Goal: Find specific page/section: Find specific page/section

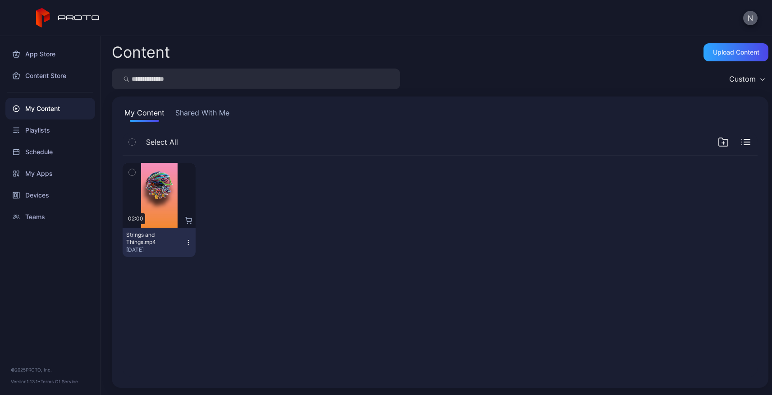
click at [749, 19] on button "N" at bounding box center [750, 18] width 14 height 14
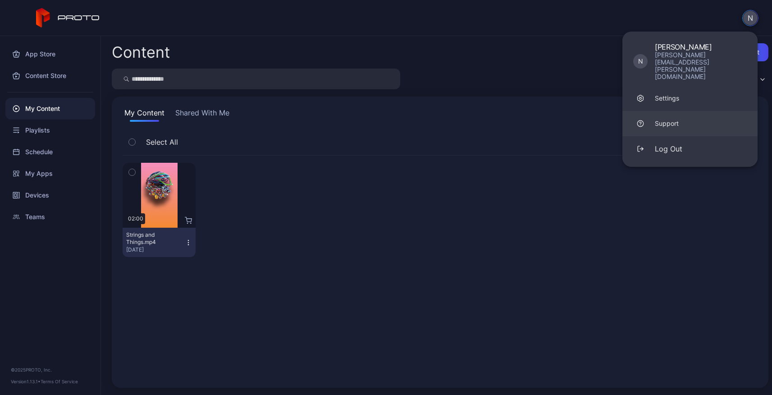
click at [668, 119] on div "Support" at bounding box center [667, 123] width 24 height 9
click at [46, 77] on div "Content Store" at bounding box center [50, 76] width 90 height 22
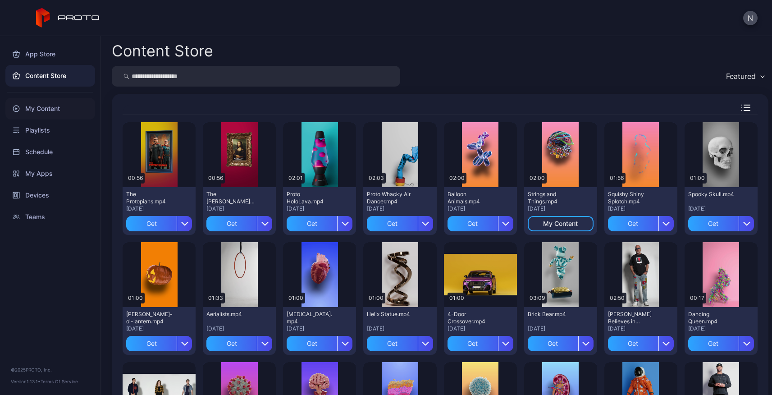
click at [41, 108] on div "My Content" at bounding box center [50, 109] width 90 height 22
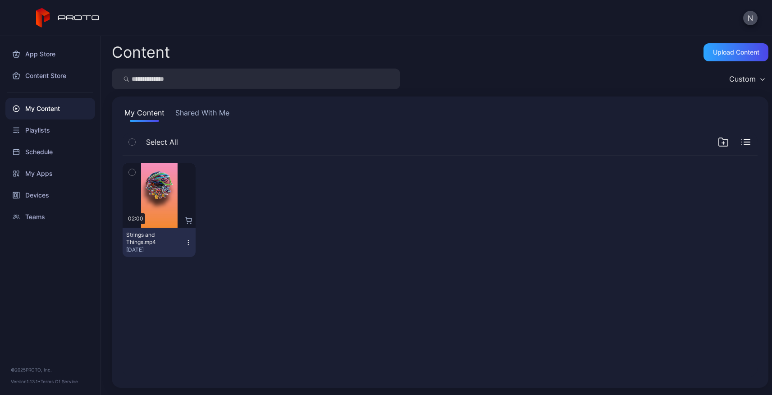
click at [210, 113] on button "Shared With Me" at bounding box center [203, 114] width 58 height 14
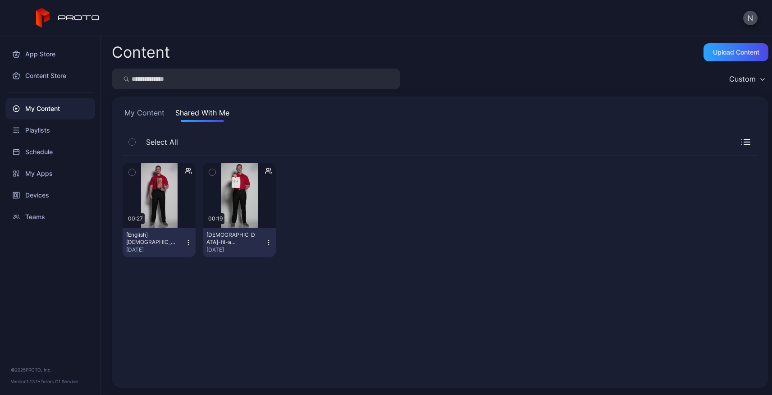
click at [160, 116] on button "My Content" at bounding box center [145, 114] width 44 height 14
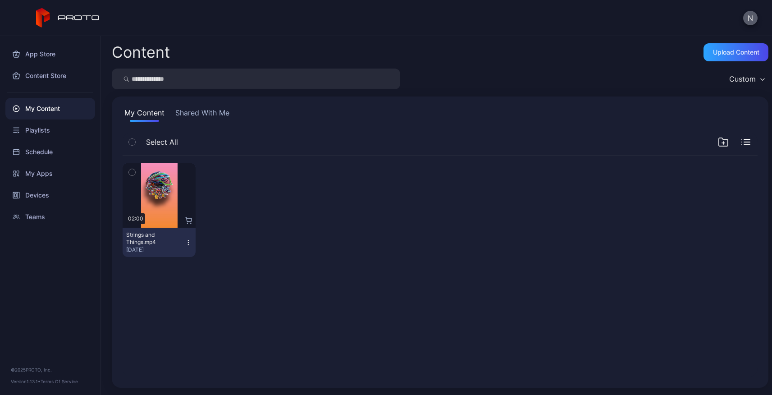
click at [748, 17] on button "N" at bounding box center [750, 18] width 14 height 14
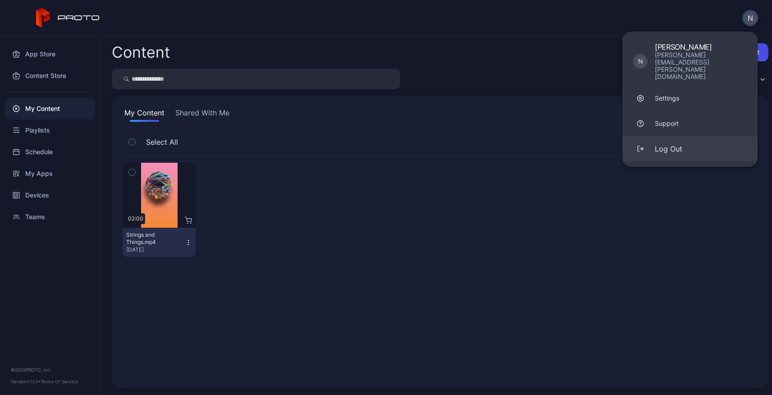
click at [661, 143] on div "Log Out" at bounding box center [668, 148] width 27 height 11
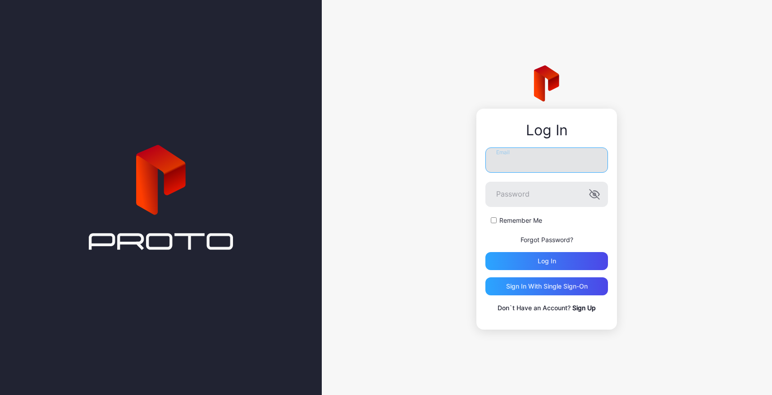
click at [557, 156] on input "Email" at bounding box center [546, 159] width 123 height 25
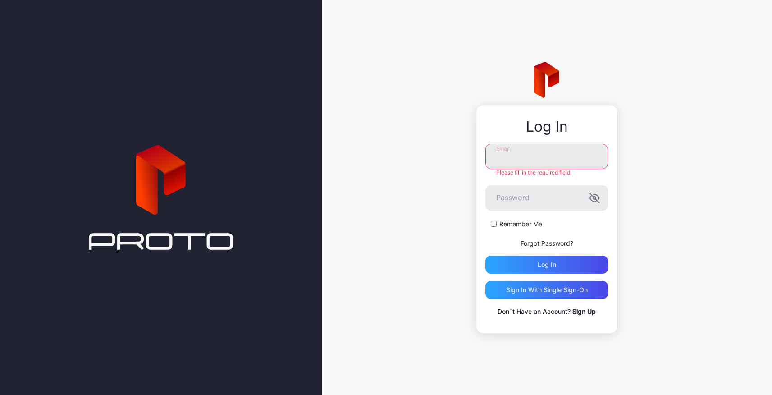
type input "**********"
click at [546, 261] on div "Log in" at bounding box center [547, 264] width 18 height 7
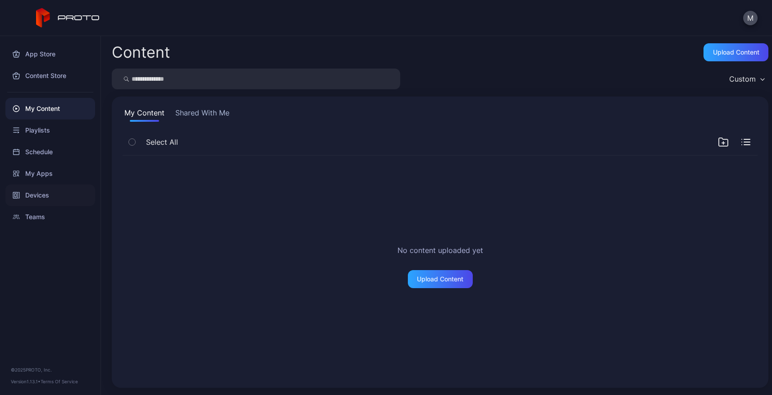
click at [34, 196] on div "Devices" at bounding box center [50, 195] width 90 height 22
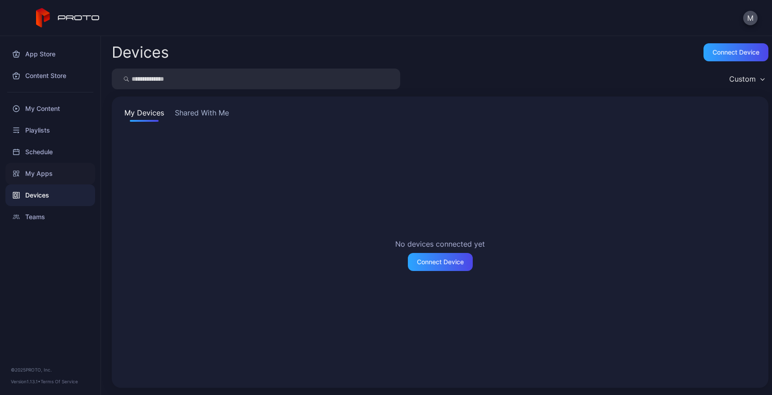
drag, startPoint x: 311, startPoint y: 251, endPoint x: 73, endPoint y: 178, distance: 248.7
click at [311, 251] on div "No devices connected yet Connect Device" at bounding box center [440, 255] width 635 height 244
click at [86, 292] on div "App Store Content Store My Content Playlists Schedule My Apps Devices Teams © 2…" at bounding box center [50, 215] width 101 height 359
click at [35, 54] on div "App Store" at bounding box center [50, 54] width 90 height 22
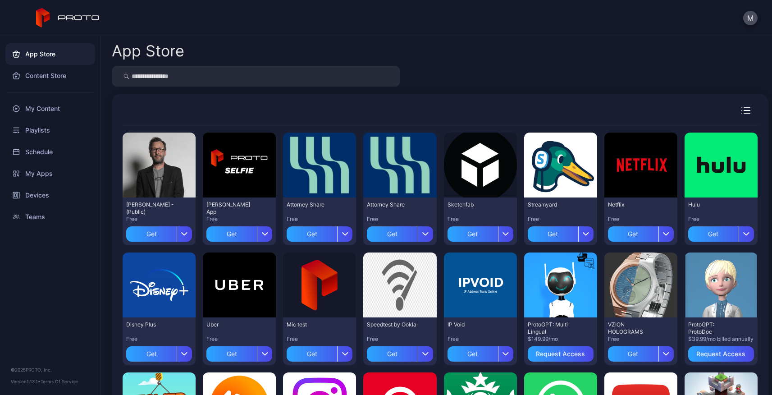
click at [285, 76] on input "search" at bounding box center [256, 76] width 288 height 21
type input "****"
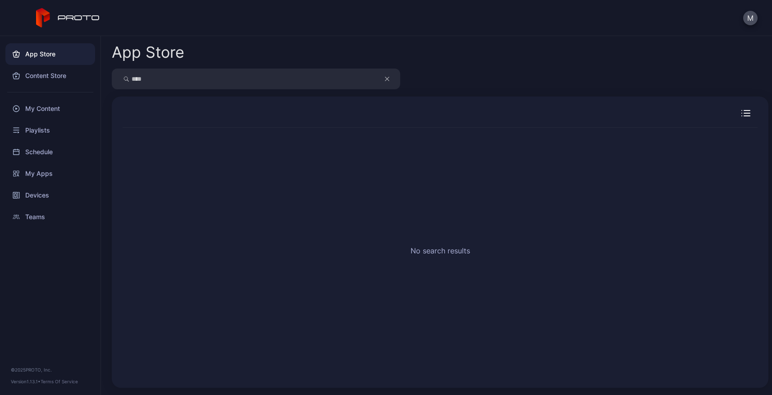
click at [389, 78] on button "button" at bounding box center [391, 79] width 17 height 21
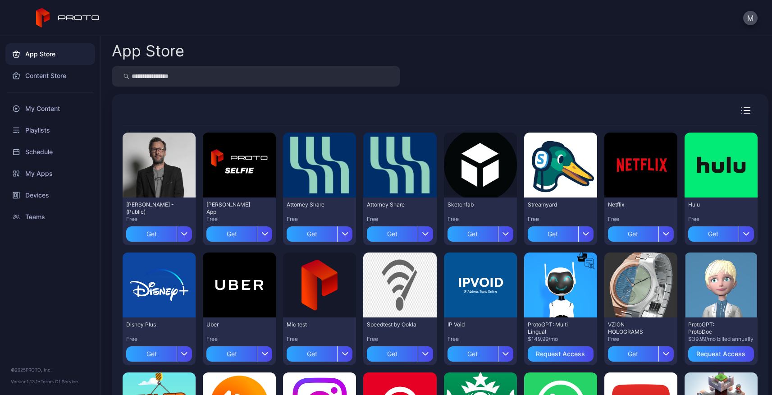
click at [471, 52] on div "App Store" at bounding box center [440, 50] width 657 height 15
